Goal: Information Seeking & Learning: Learn about a topic

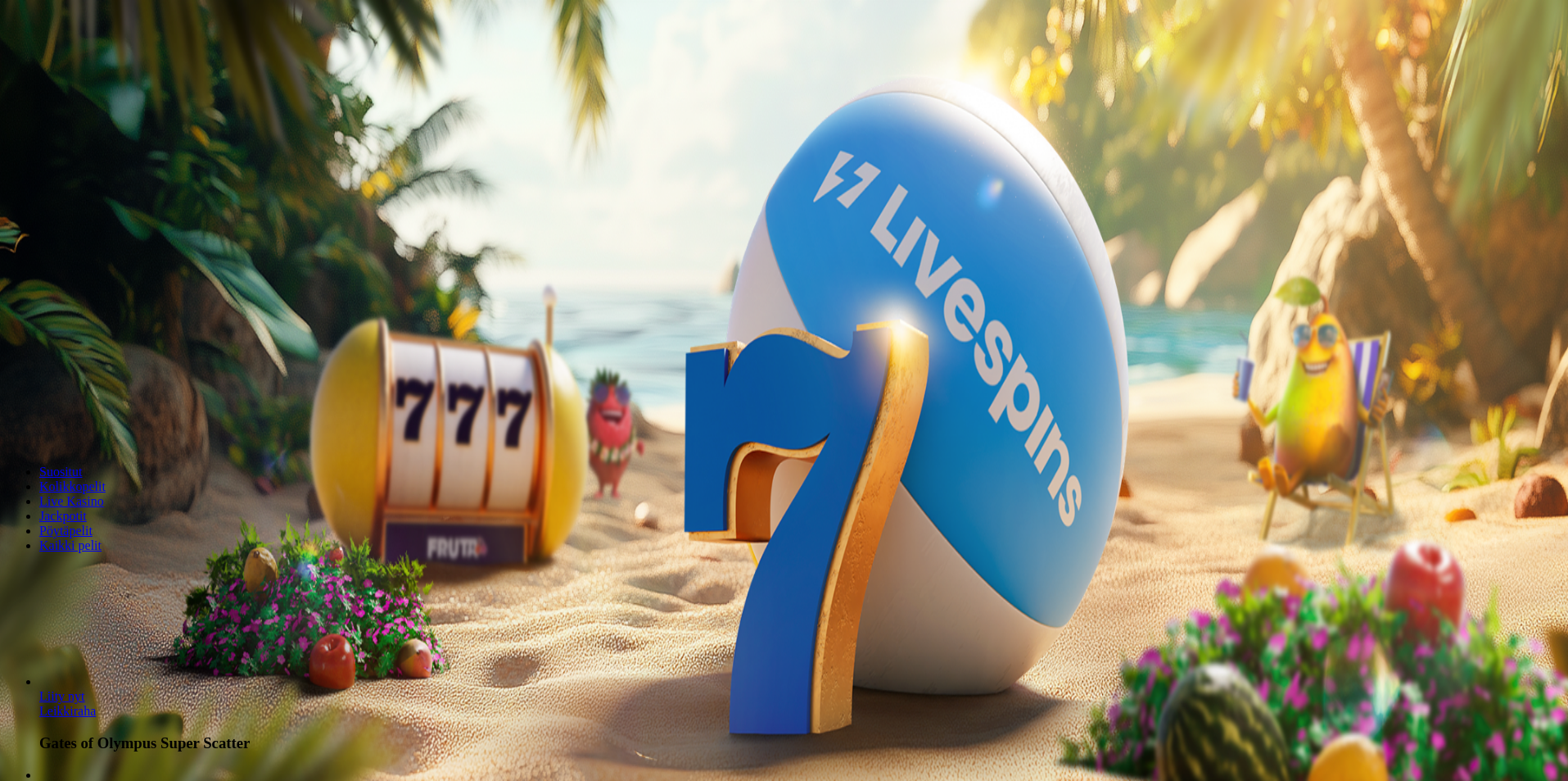
click at [95, 124] on span "Tarjoukset" at bounding box center [66, 117] width 55 height 14
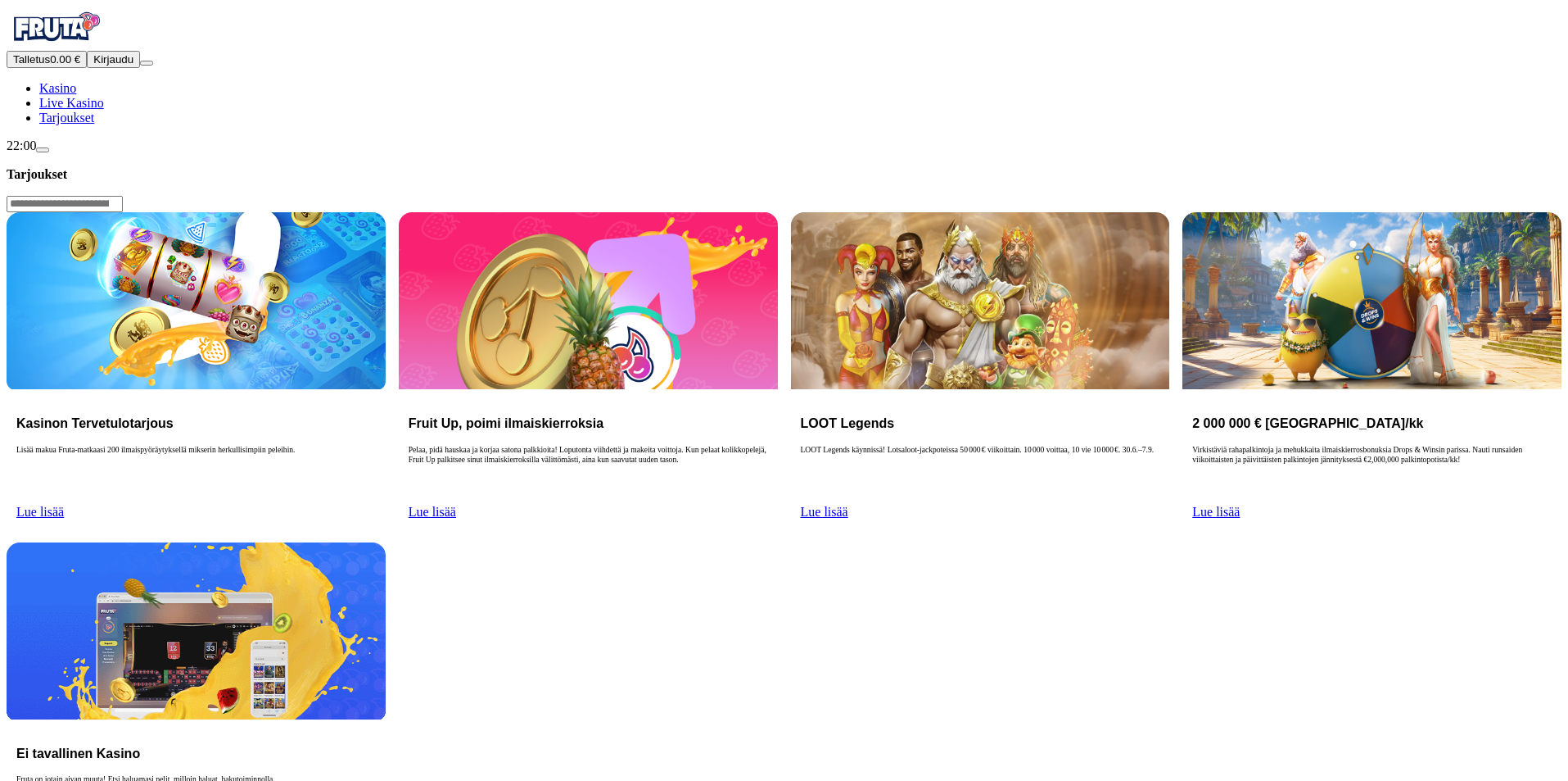
click at [64, 505] on span "Lue lisää" at bounding box center [40, 512] width 48 height 14
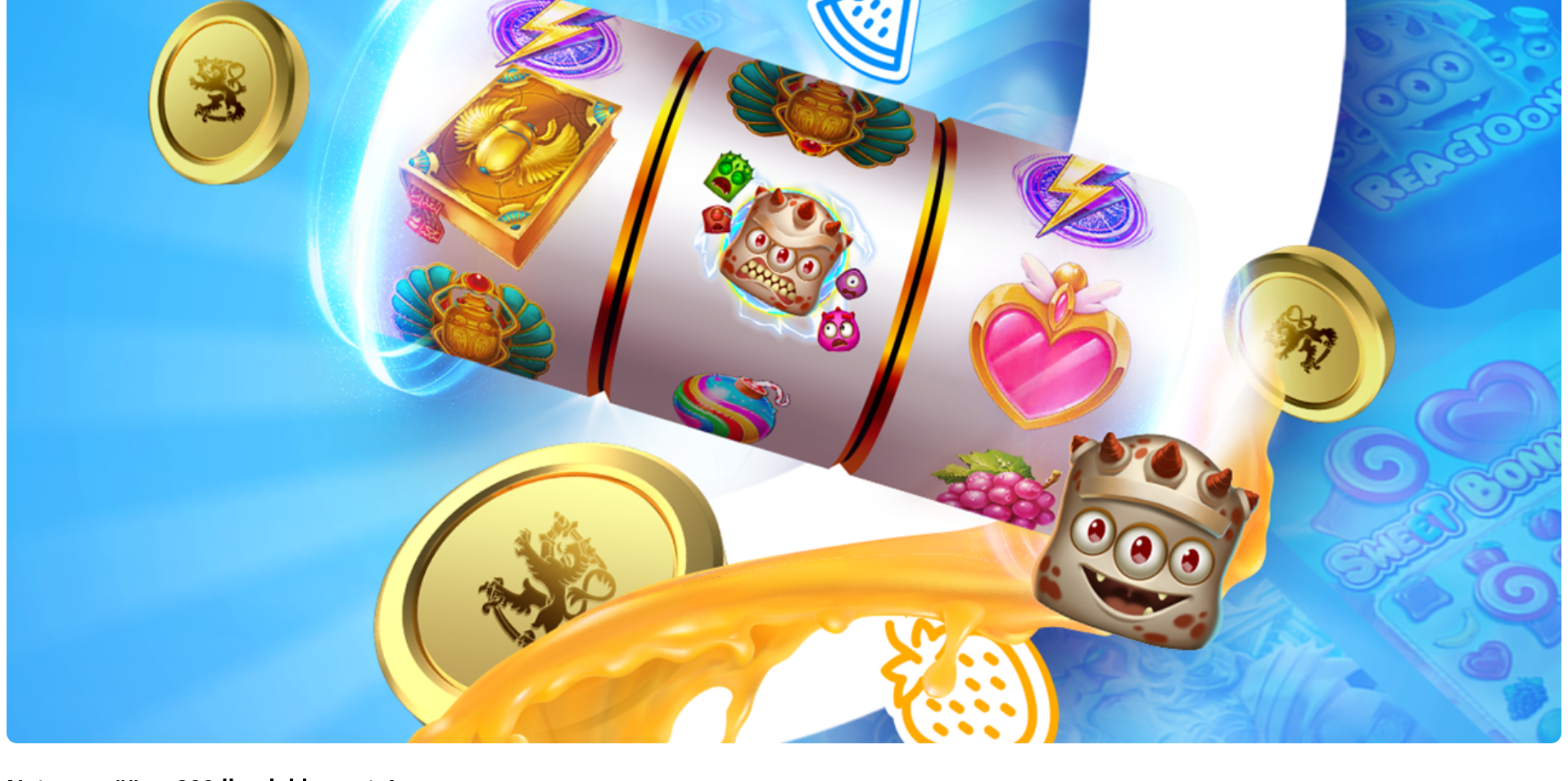
scroll to position [410, 0]
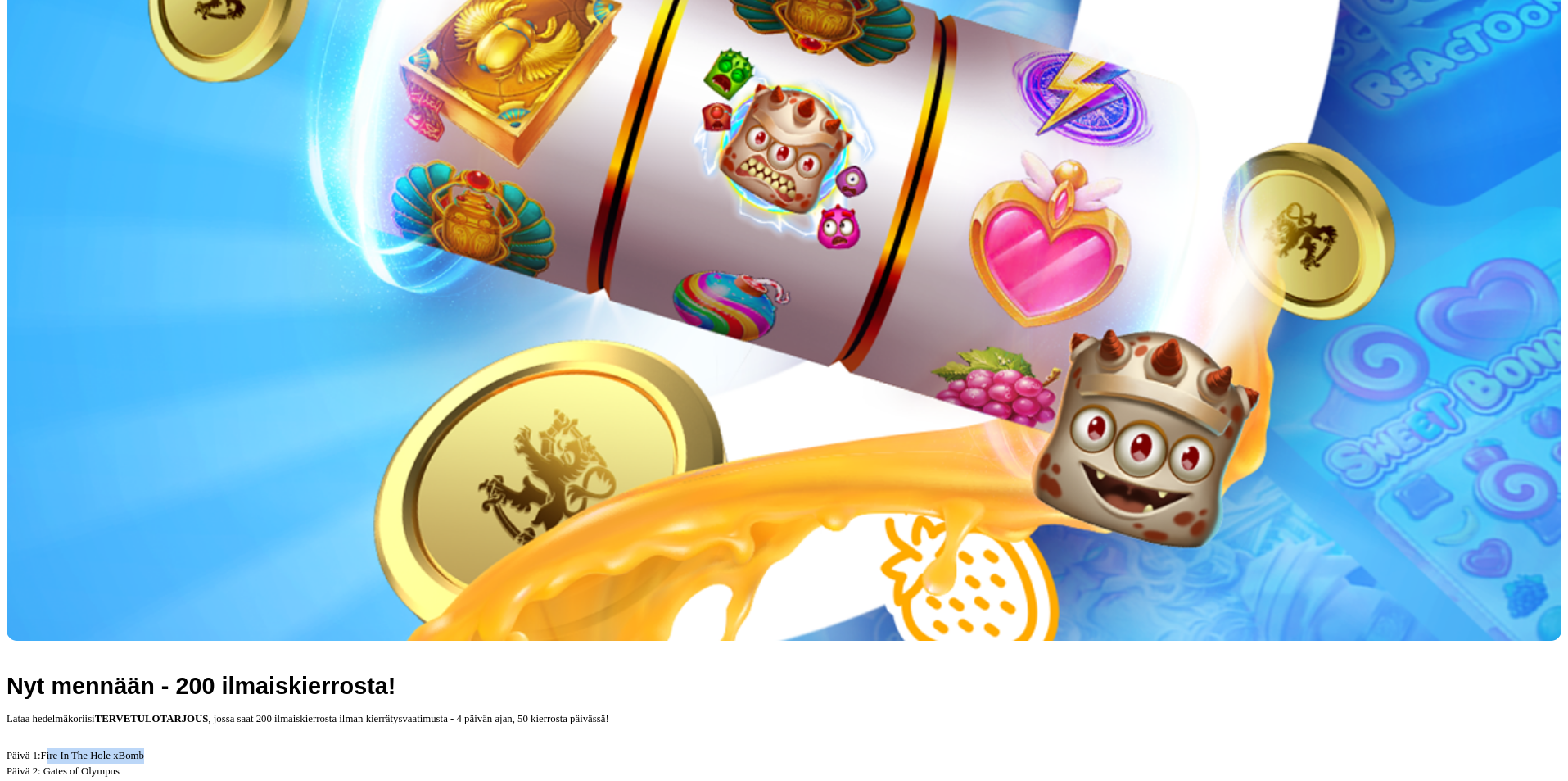
drag, startPoint x: 281, startPoint y: 186, endPoint x: 411, endPoint y: 183, distance: 130.0
click at [411, 748] on p "Päivä 1: Fire In The Hole xBomb Päivä 2: Gates of Olympus Päivä 3: Big Bass Bon…" at bounding box center [784, 779] width 1555 height 63
click at [144, 750] on span "Fire In The Hole xBomb" at bounding box center [92, 755] width 103 height 11
drag, startPoint x: 346, startPoint y: 194, endPoint x: 346, endPoint y: 258, distance: 64.0
click at [346, 748] on p "Päivä 1: Fire In The Hole xBomb Päivä 2: Gates of Olympus Päivä 3: Big Bass Bon…" at bounding box center [784, 779] width 1555 height 63
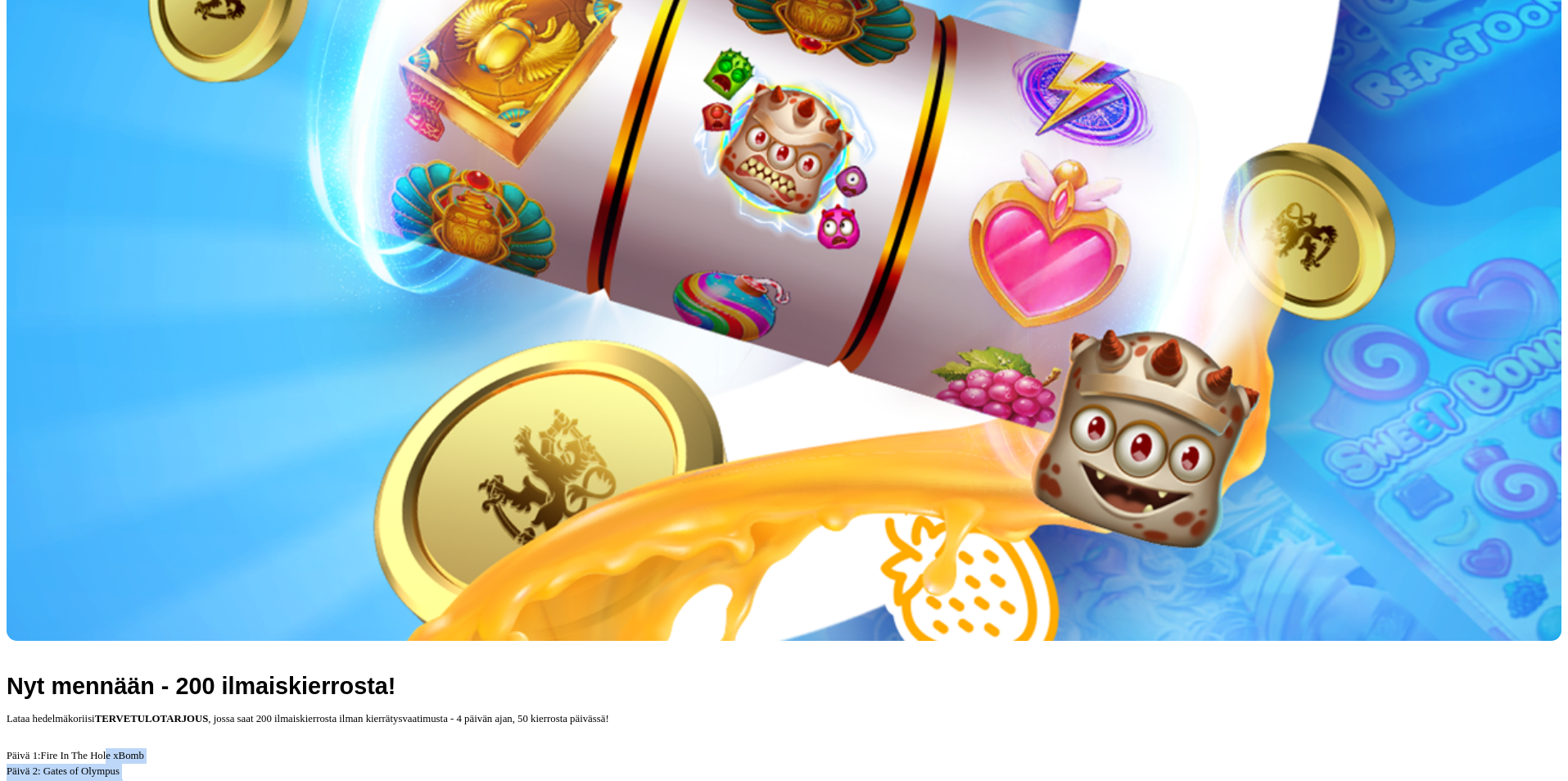
click at [365, 748] on p "Päivä 1: Fire In The Hole xBomb Päivä 2: Gates of Olympus Päivä 3: Big Bass Bon…" at bounding box center [784, 779] width 1555 height 63
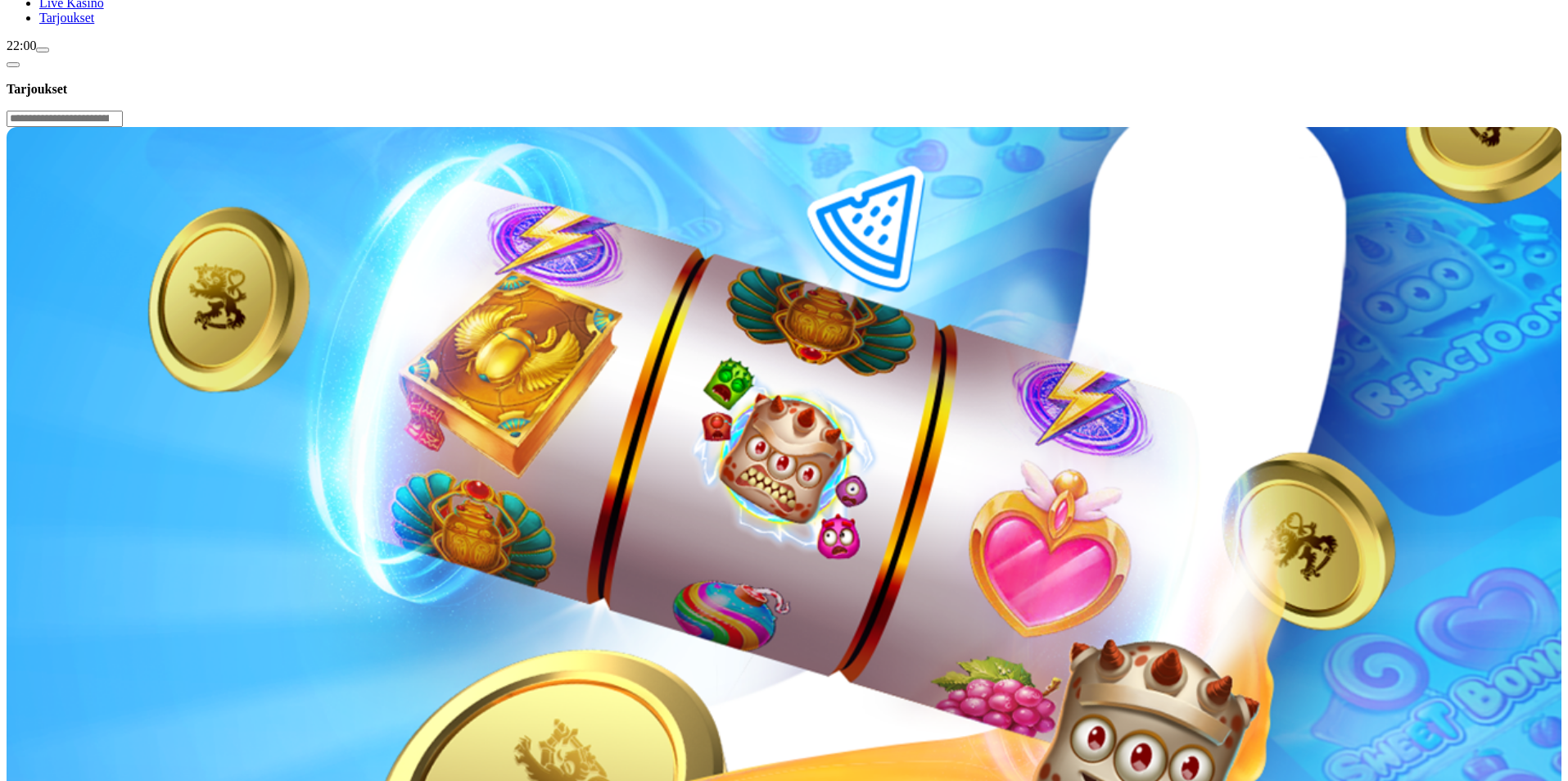
scroll to position [82, 0]
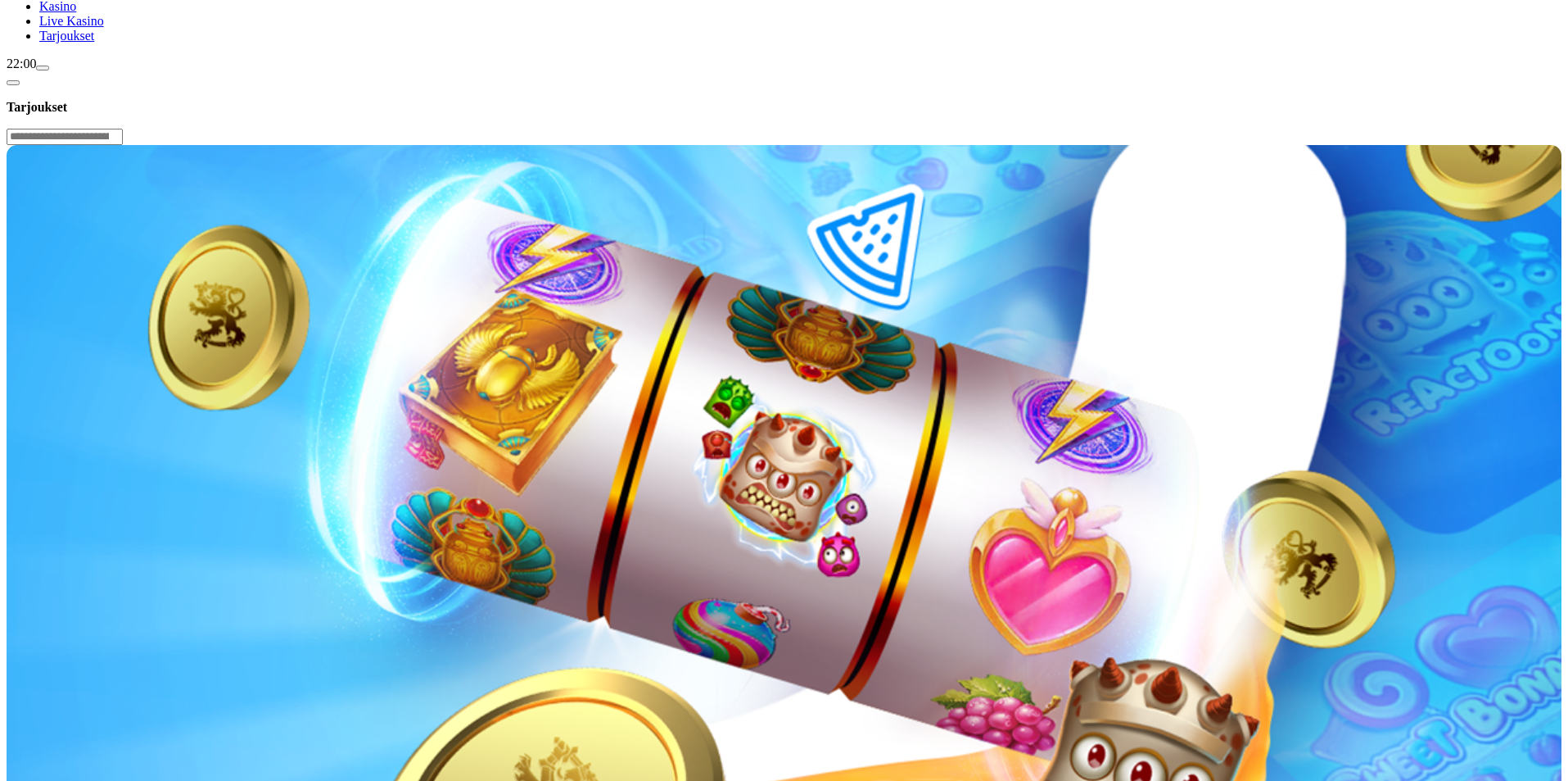
drag, startPoint x: 482, startPoint y: 419, endPoint x: 611, endPoint y: 414, distance: 129.1
drag, startPoint x: 608, startPoint y: 417, endPoint x: 559, endPoint y: 461, distance: 65.9
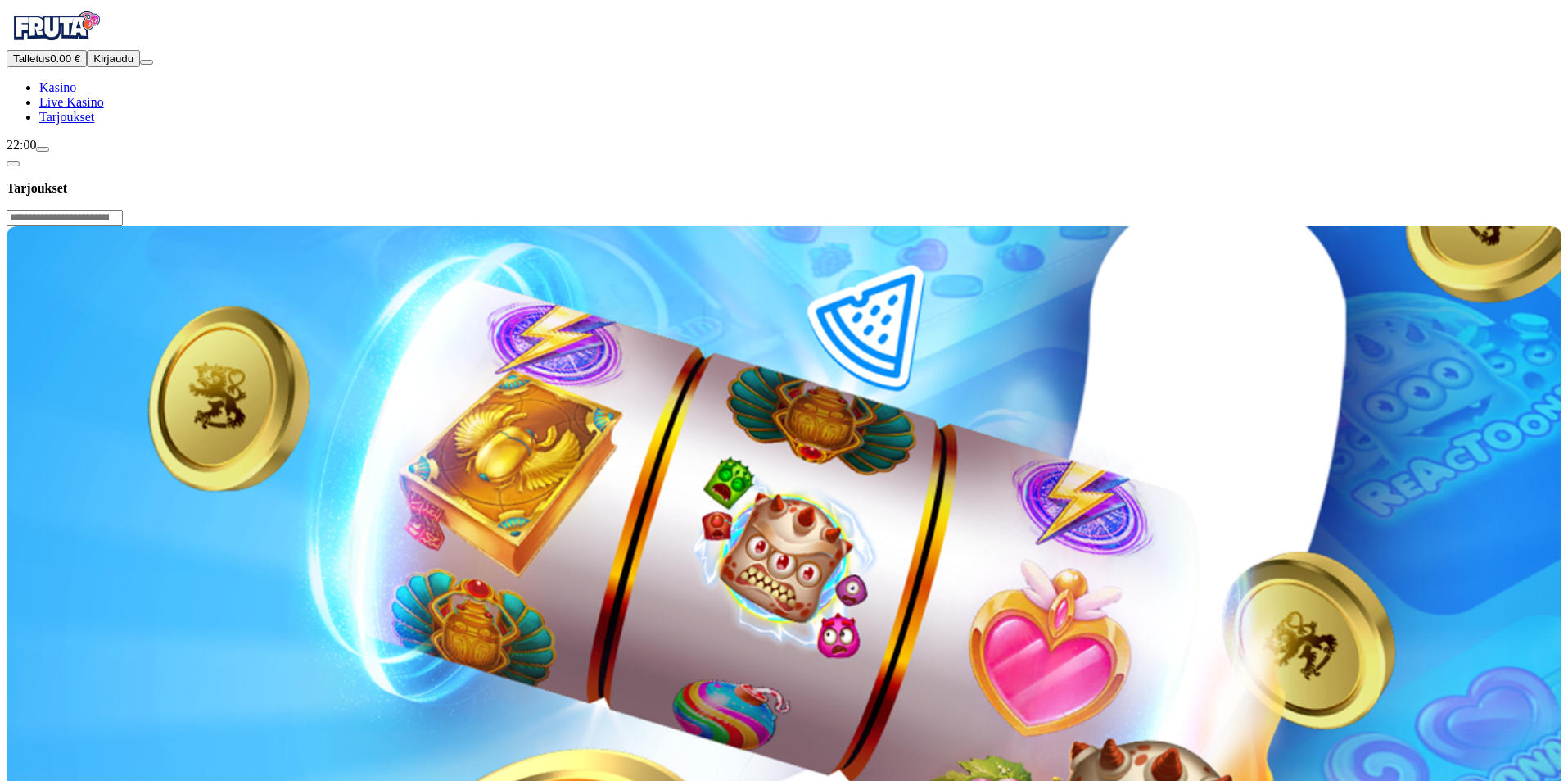
scroll to position [0, 0]
click at [84, 48] on img "Primary" at bounding box center [56, 27] width 98 height 41
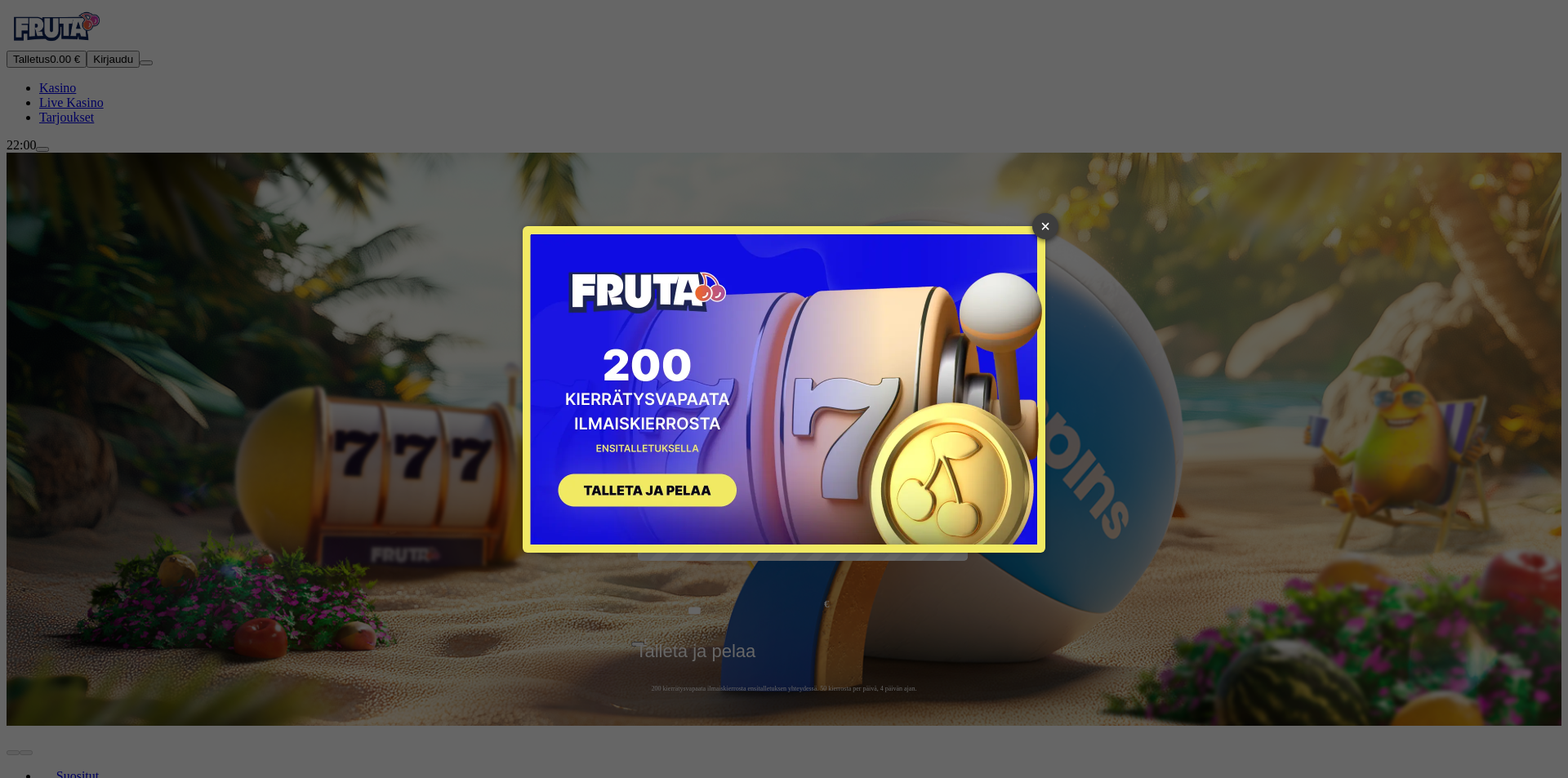
click at [1047, 226] on link "×" at bounding box center [1045, 226] width 26 height 26
